Goal: Contribute content: Add original content to the website for others to see

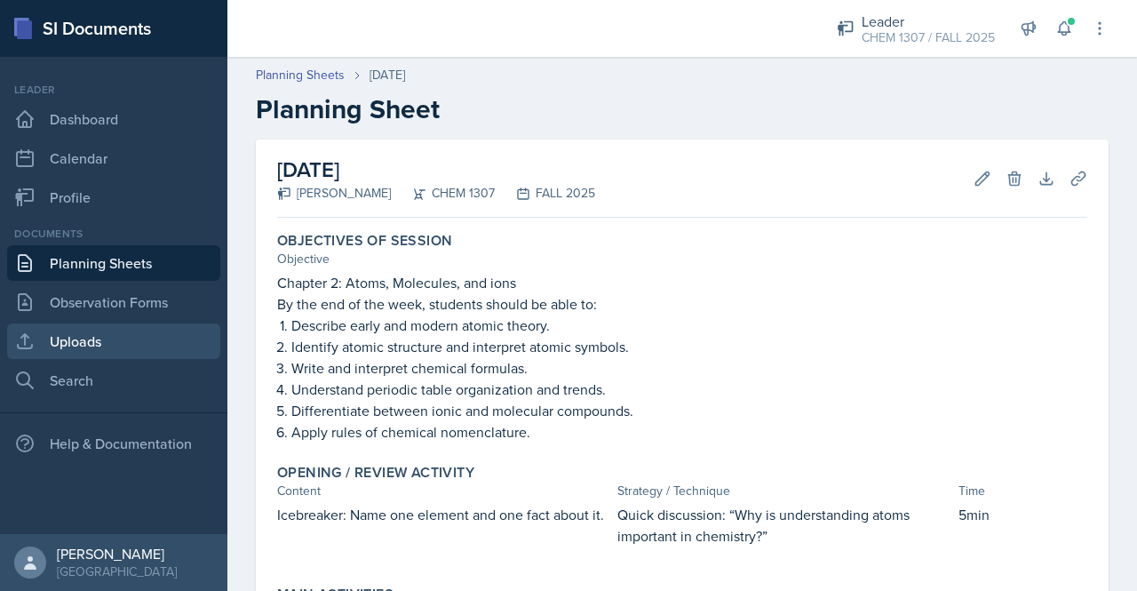
click at [99, 345] on link "Uploads" at bounding box center [113, 341] width 213 height 36
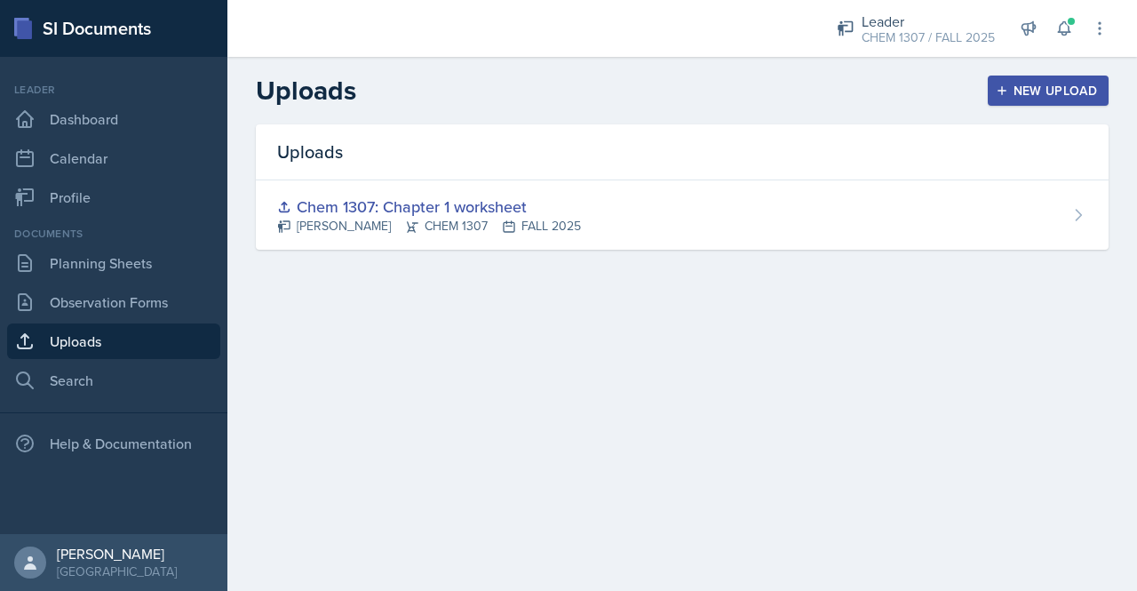
click at [1041, 88] on div "New Upload" at bounding box center [1048, 90] width 99 height 14
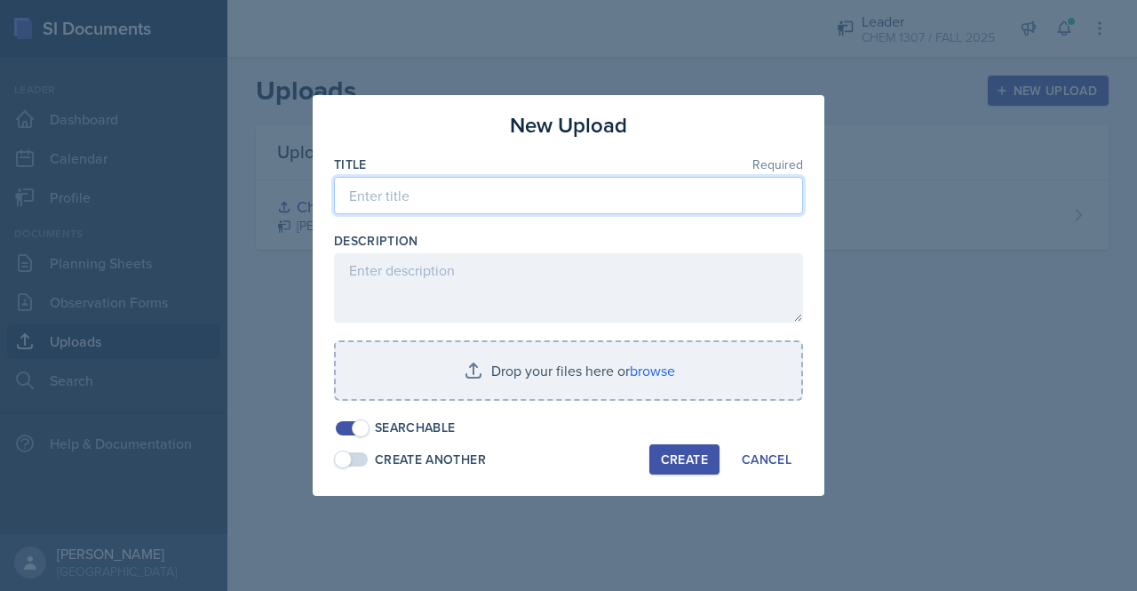
click at [471, 198] on input at bounding box center [568, 195] width 469 height 37
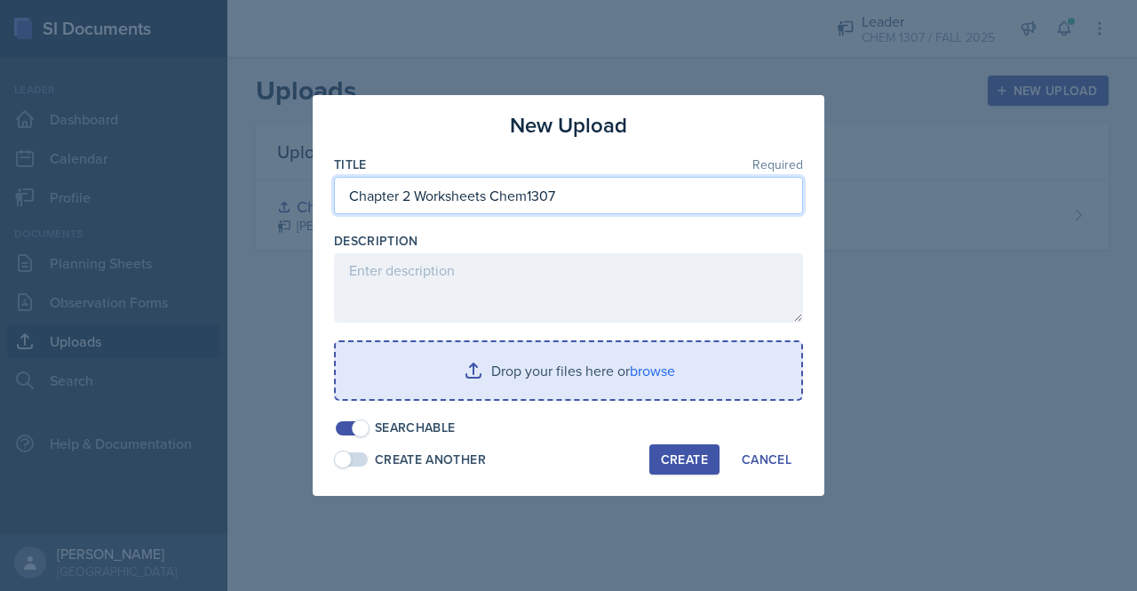
type input "Chapter 2 Worksheets Chem1307"
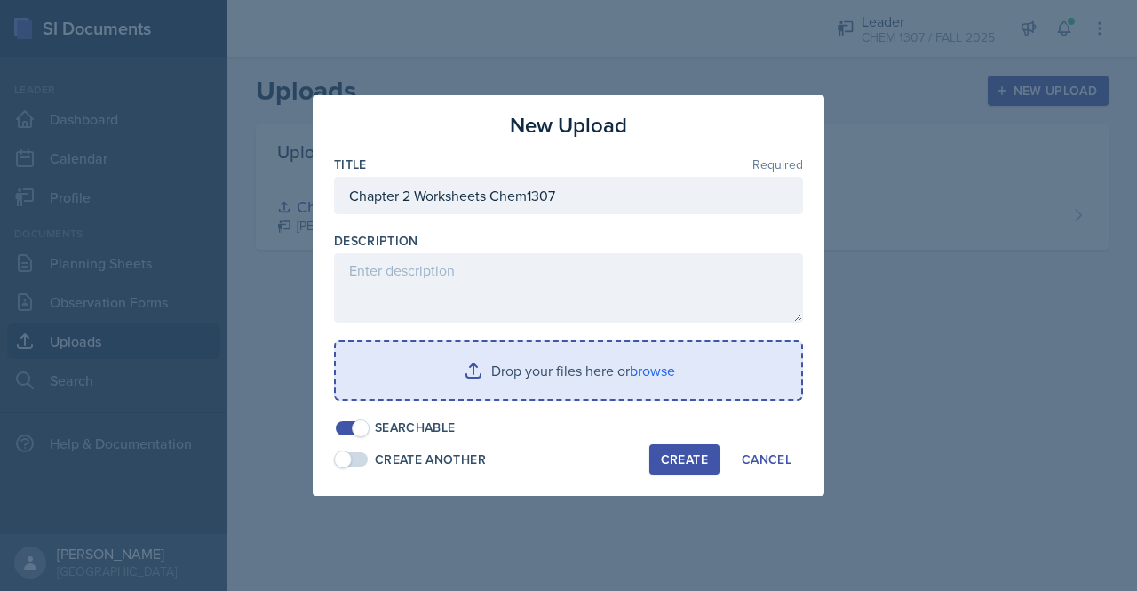
click at [577, 379] on input "file" at bounding box center [568, 370] width 465 height 57
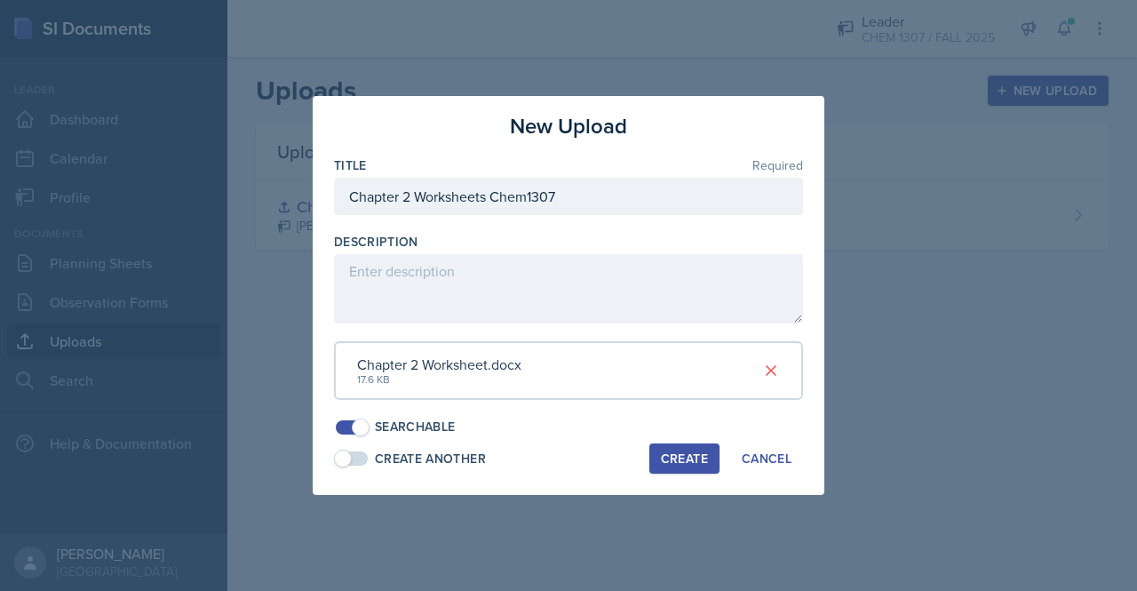
click at [686, 452] on div "Create" at bounding box center [684, 458] width 47 height 14
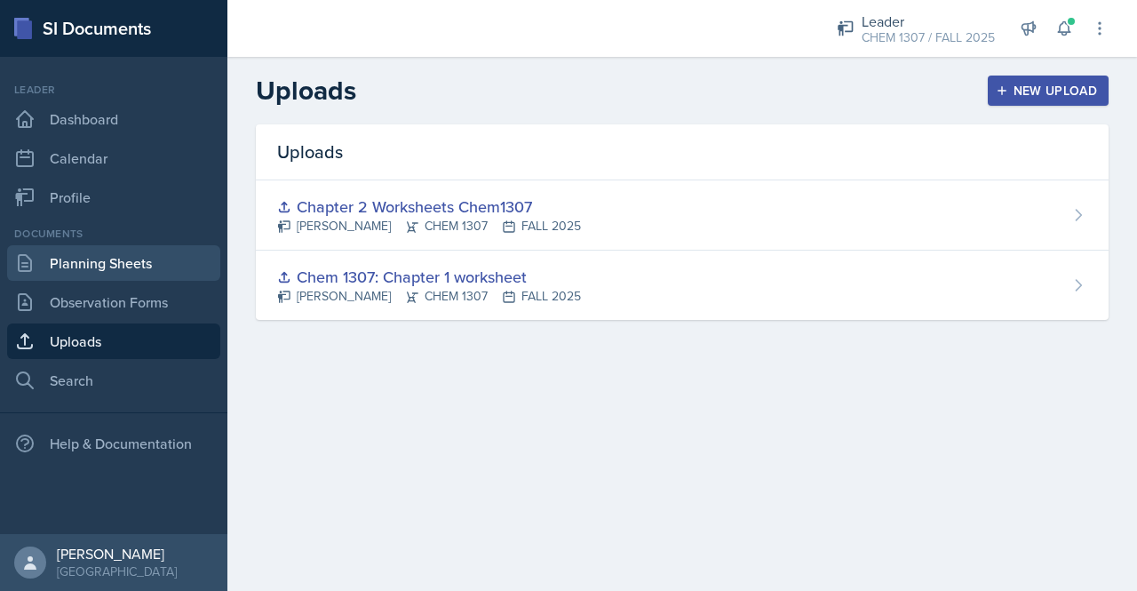
click at [96, 273] on link "Planning Sheets" at bounding box center [113, 263] width 213 height 36
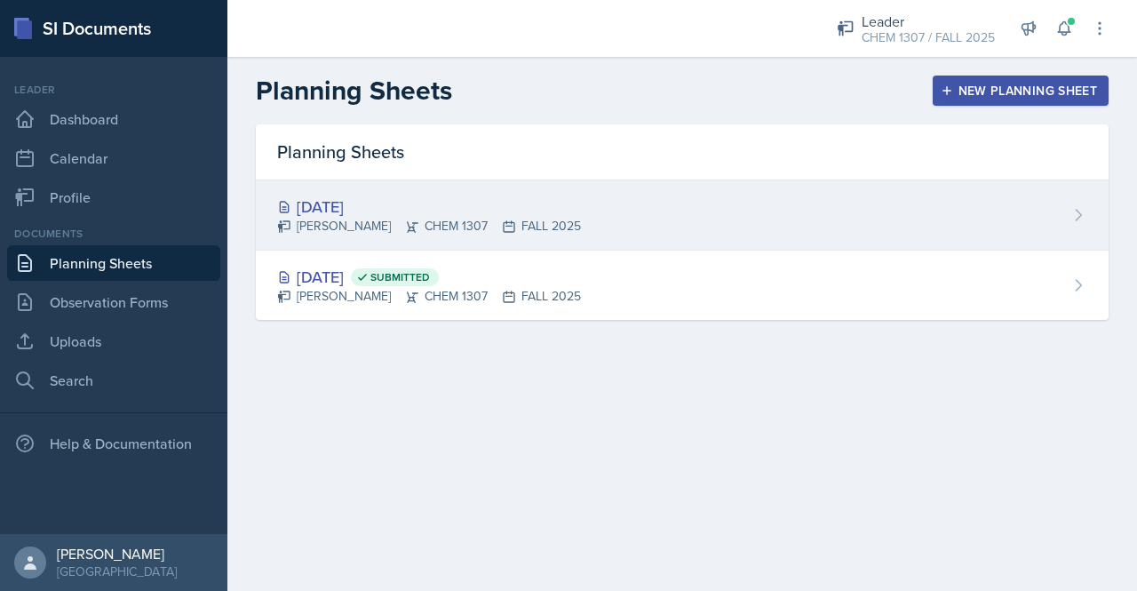
click at [1053, 210] on div "[DATE] [PERSON_NAME] CHEM 1307 FALL 2025" at bounding box center [682, 215] width 853 height 70
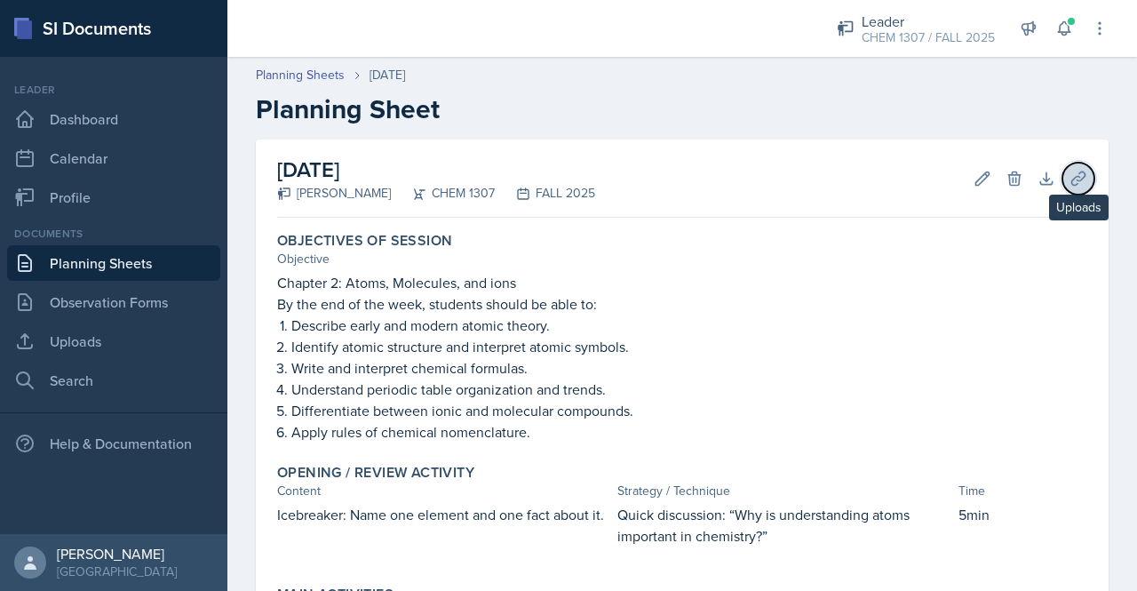
click at [1069, 184] on icon at bounding box center [1078, 179] width 18 height 18
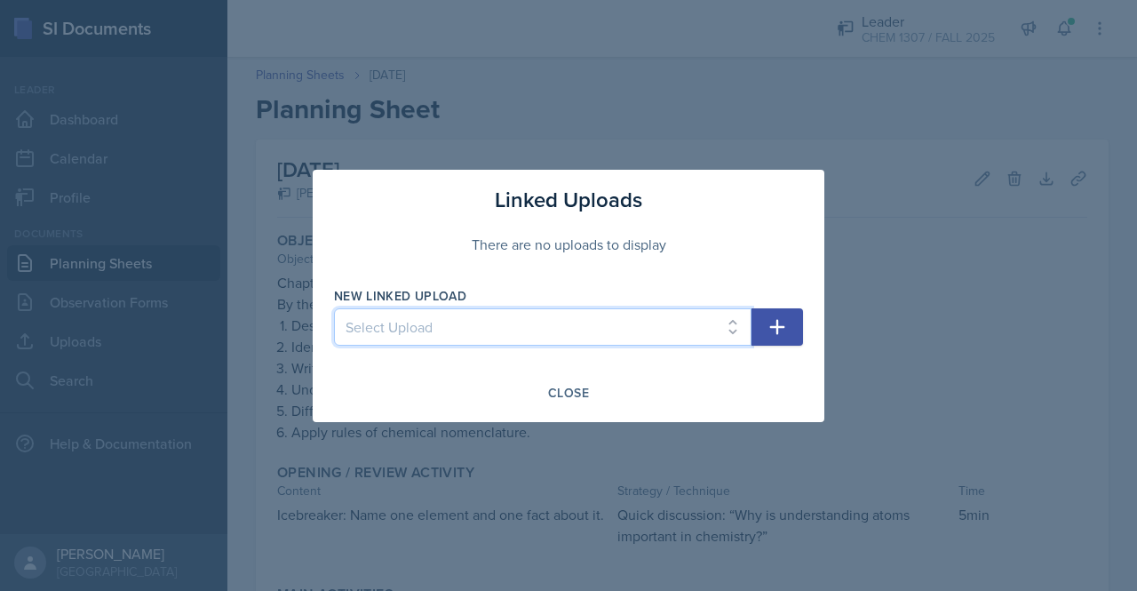
click at [637, 319] on select "Select Upload Chem 1307: Chapter 1 worksheet Chapter 2 Worksheets Chem1307" at bounding box center [542, 326] width 417 height 37
select select "4ac05cf3-5fb4-4699-a573-8d7137d14fa6"
click at [334, 308] on select "Select Upload Chem 1307: Chapter 1 worksheet Chapter 2 Worksheets Chem1307" at bounding box center [542, 326] width 417 height 37
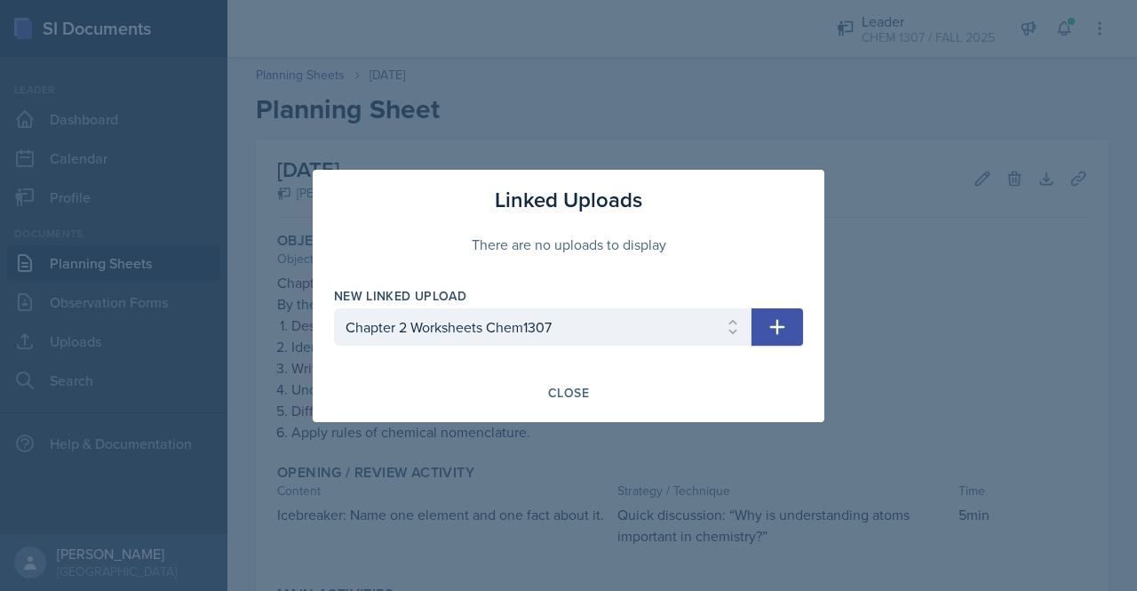
click at [778, 318] on icon "button" at bounding box center [776, 326] width 21 height 21
select select
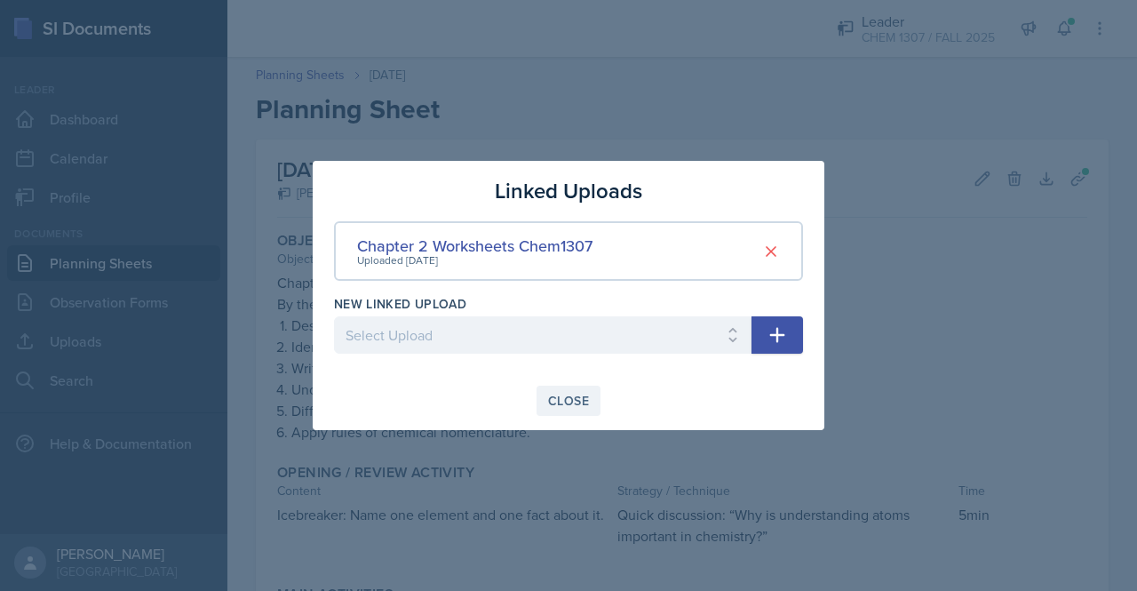
click at [587, 400] on div "Close" at bounding box center [568, 400] width 41 height 14
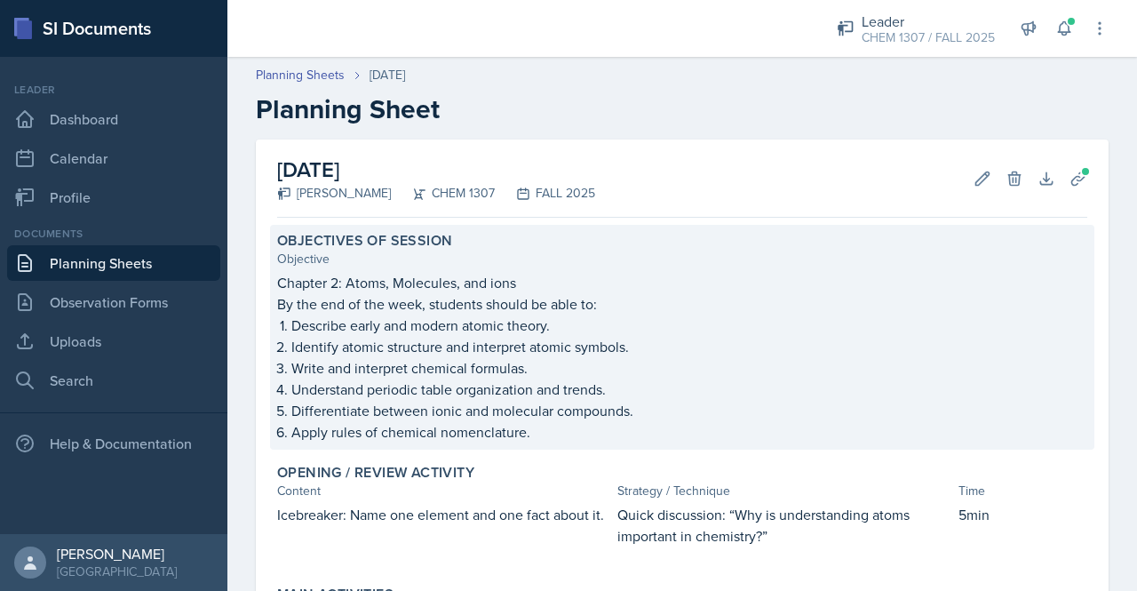
scroll to position [694, 0]
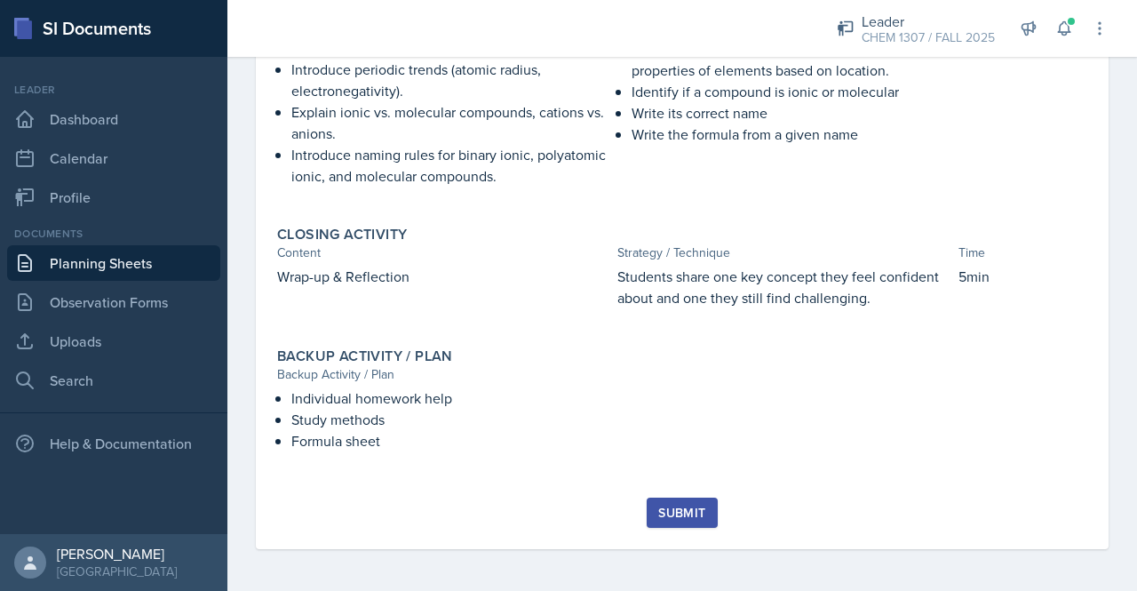
click at [689, 521] on button "Submit" at bounding box center [681, 512] width 70 height 30
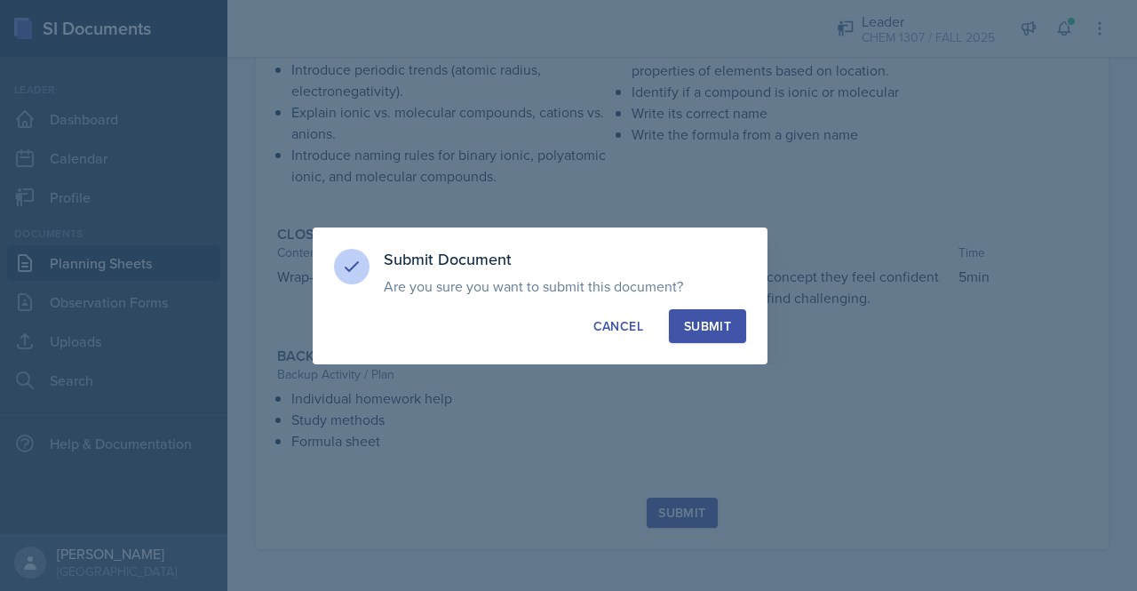
click at [711, 337] on button "Submit" at bounding box center [707, 326] width 77 height 34
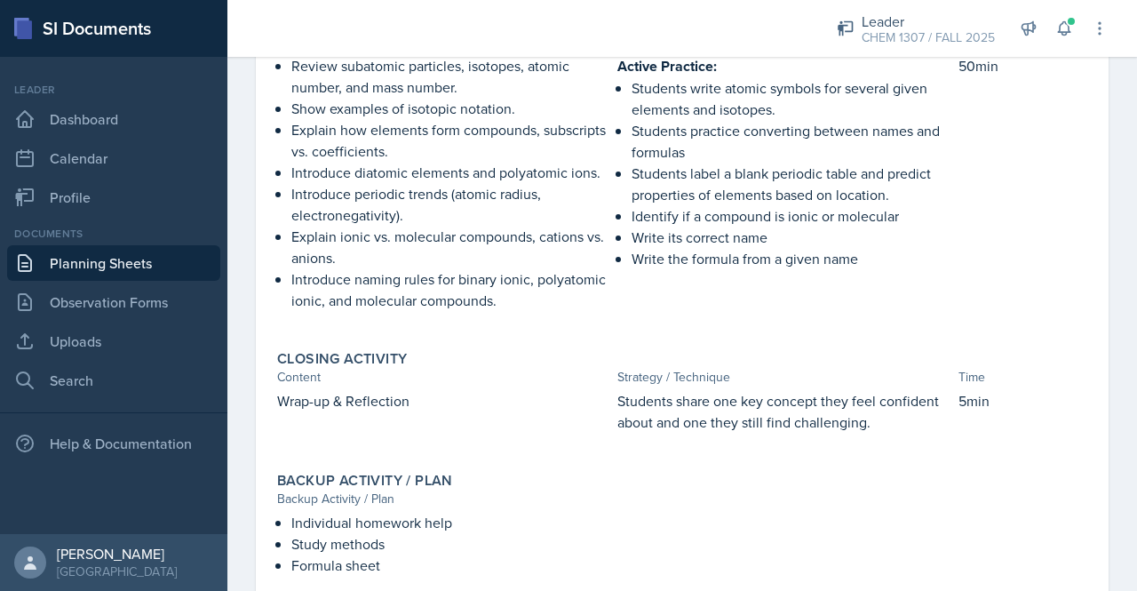
scroll to position [0, 0]
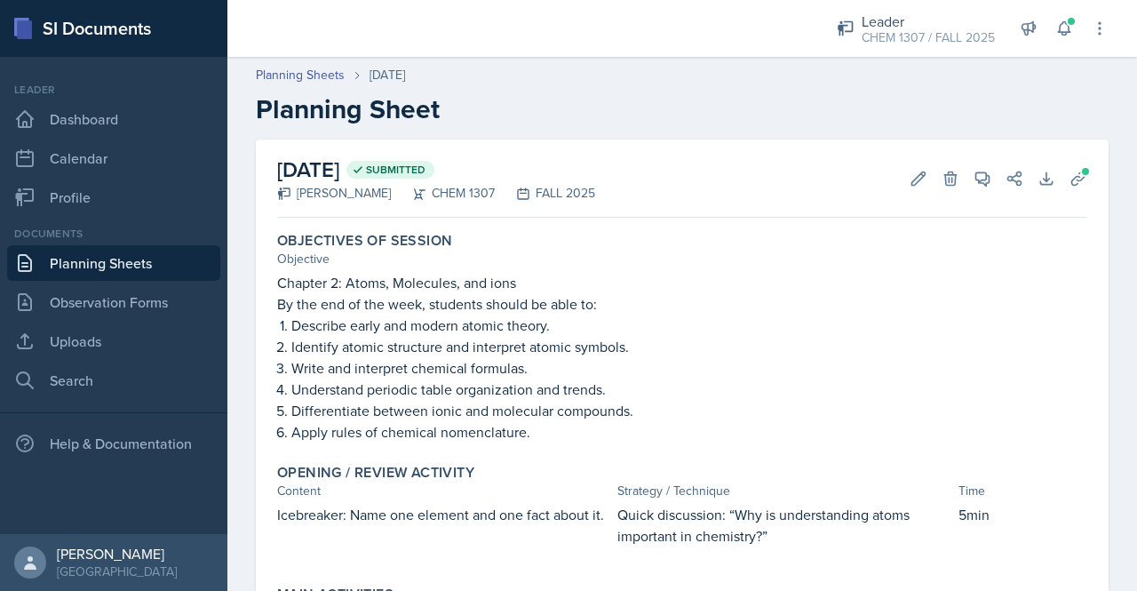
click at [94, 273] on link "Planning Sheets" at bounding box center [113, 263] width 213 height 36
